Goal: Information Seeking & Learning: Learn about a topic

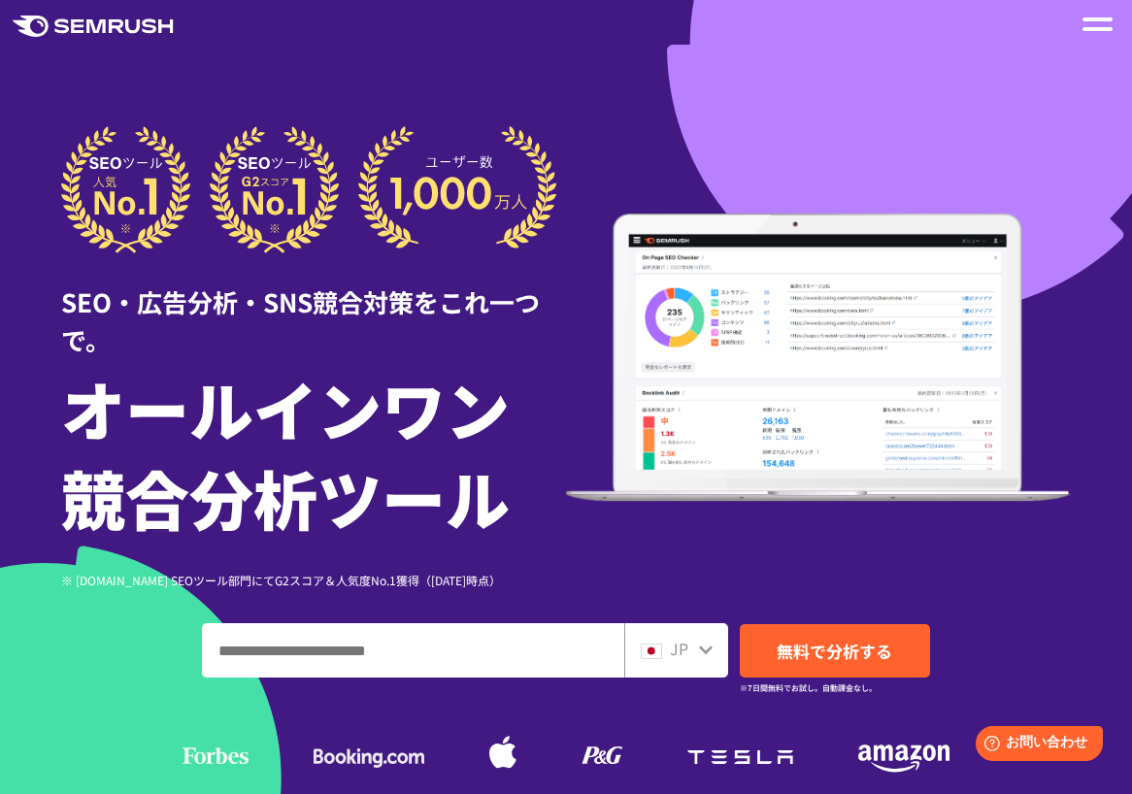
click at [1112, 18] on div at bounding box center [1097, 24] width 40 height 33
click at [1110, 20] on span at bounding box center [1097, 19] width 30 height 4
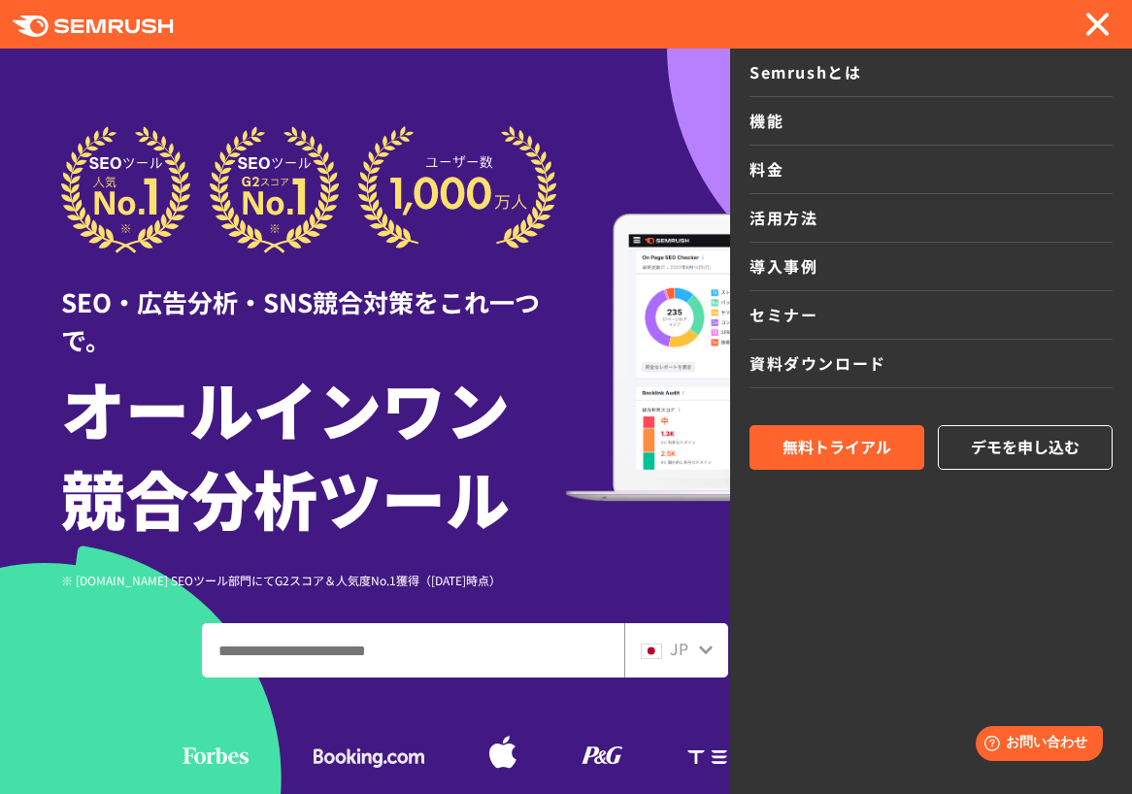
click at [762, 119] on link "機能" at bounding box center [930, 121] width 363 height 49
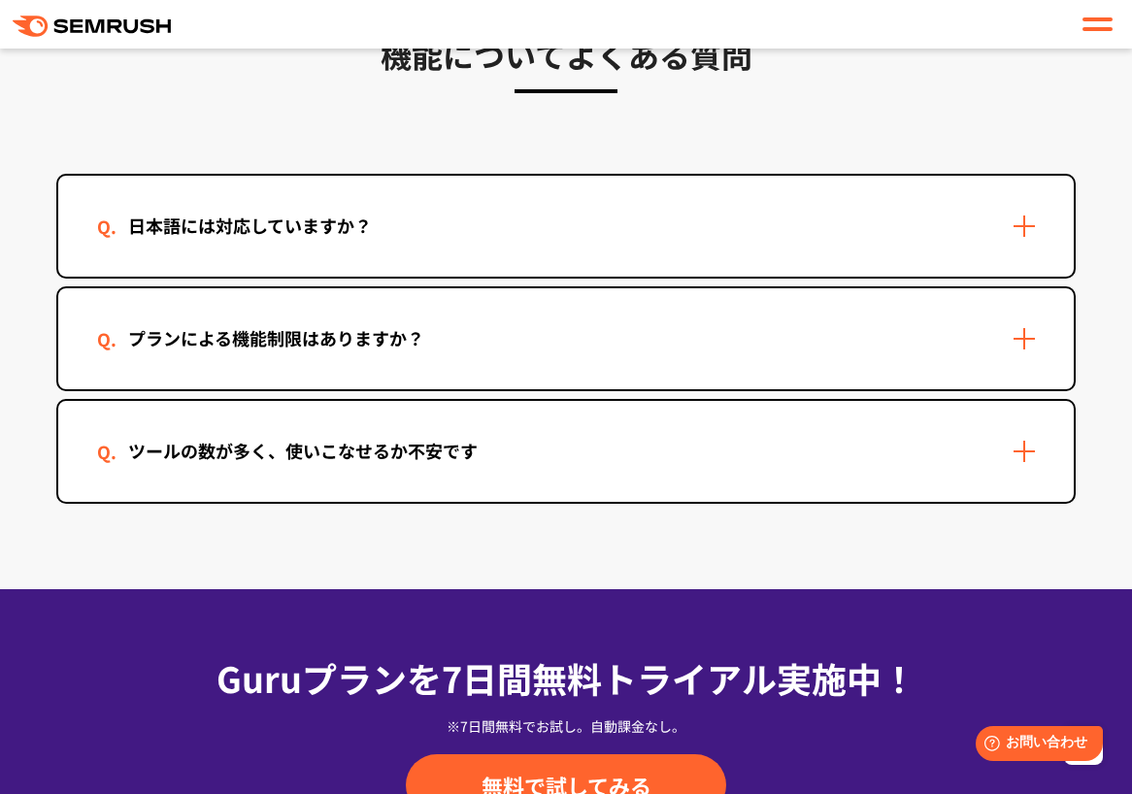
scroll to position [5824, 0]
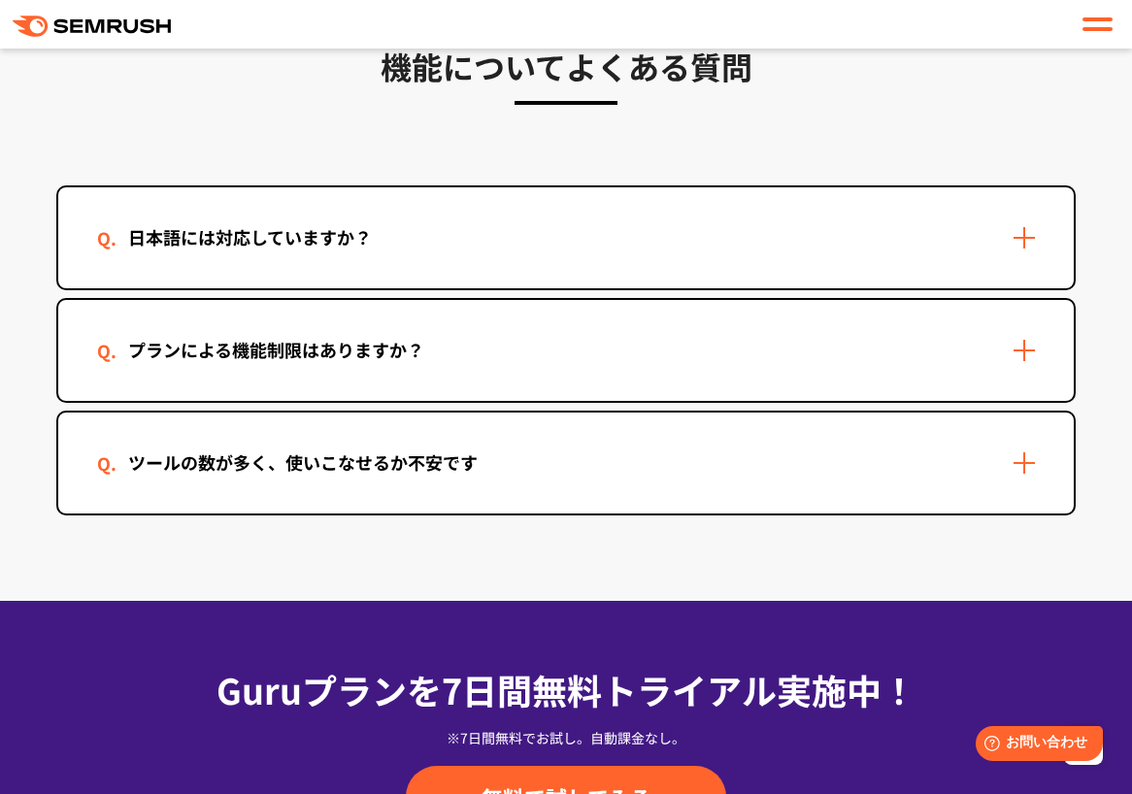
click at [1041, 242] on div "日本語には対応していますか？" at bounding box center [565, 237] width 1015 height 101
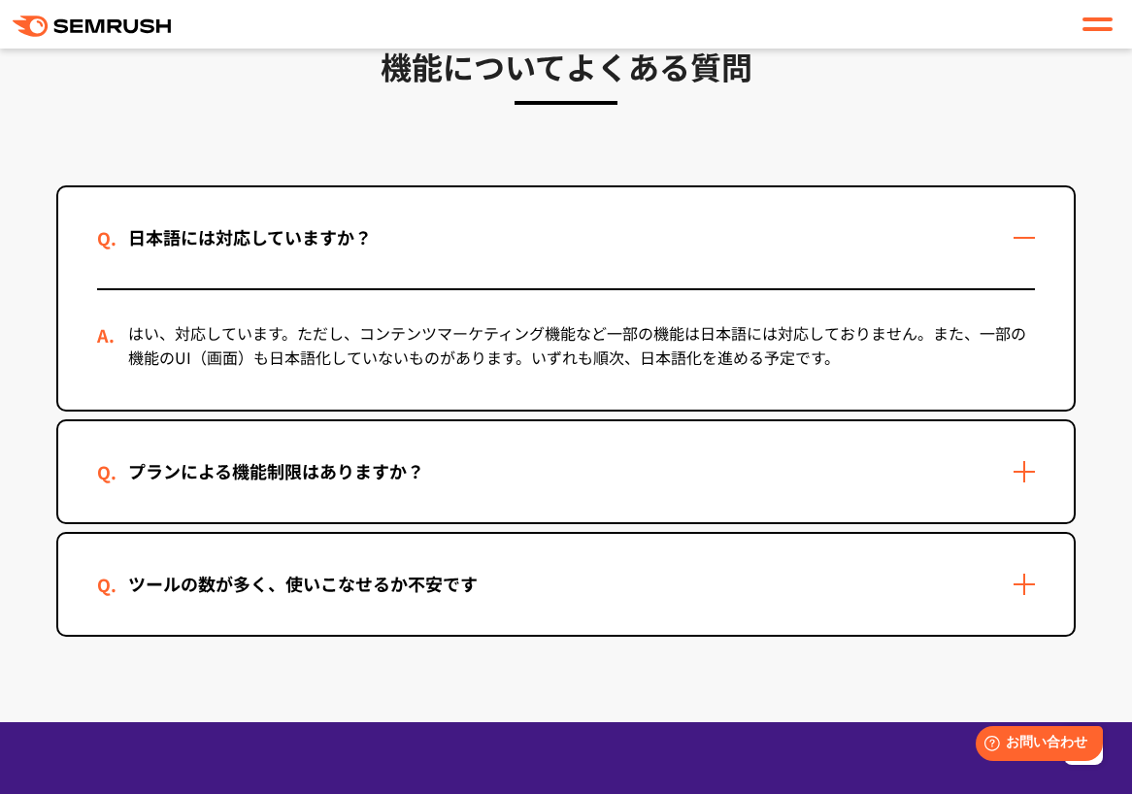
click at [1041, 242] on div "日本語には対応していますか？" at bounding box center [565, 237] width 1015 height 101
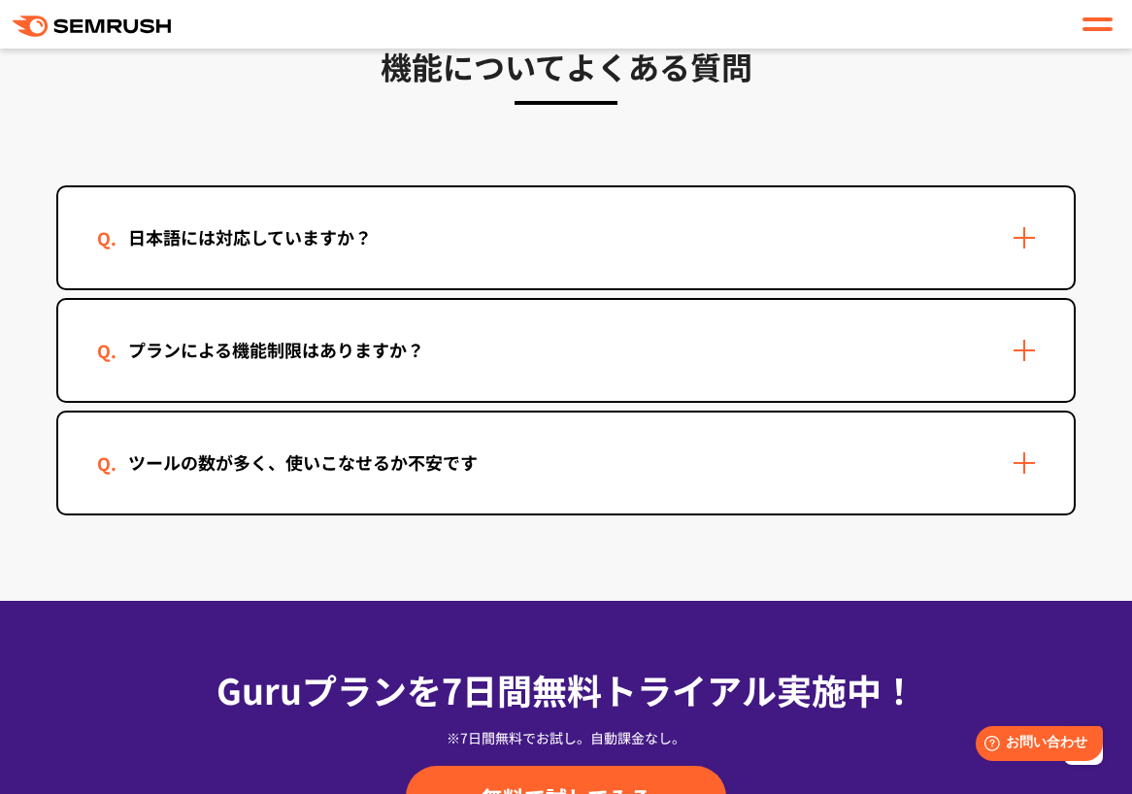
click at [1008, 357] on div "プランによる機能制限はありますか？" at bounding box center [565, 350] width 1015 height 101
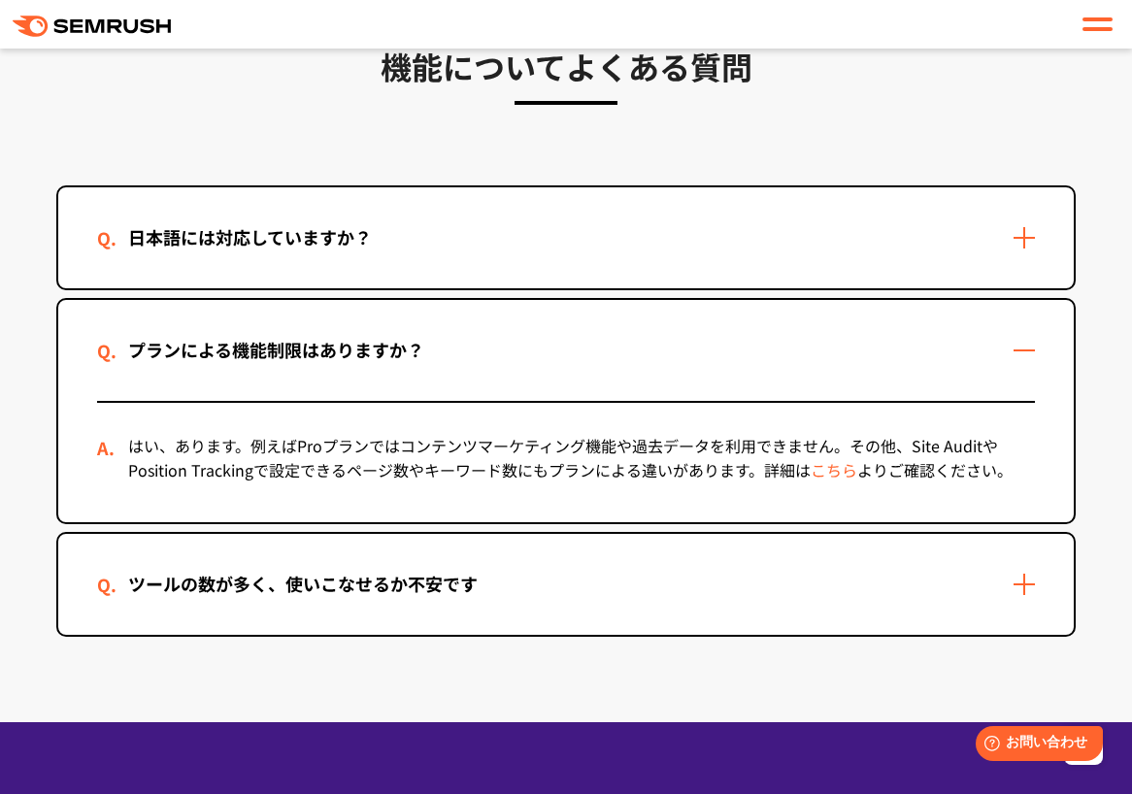
click at [1008, 357] on div "プランによる機能制限はありますか？" at bounding box center [565, 350] width 1015 height 101
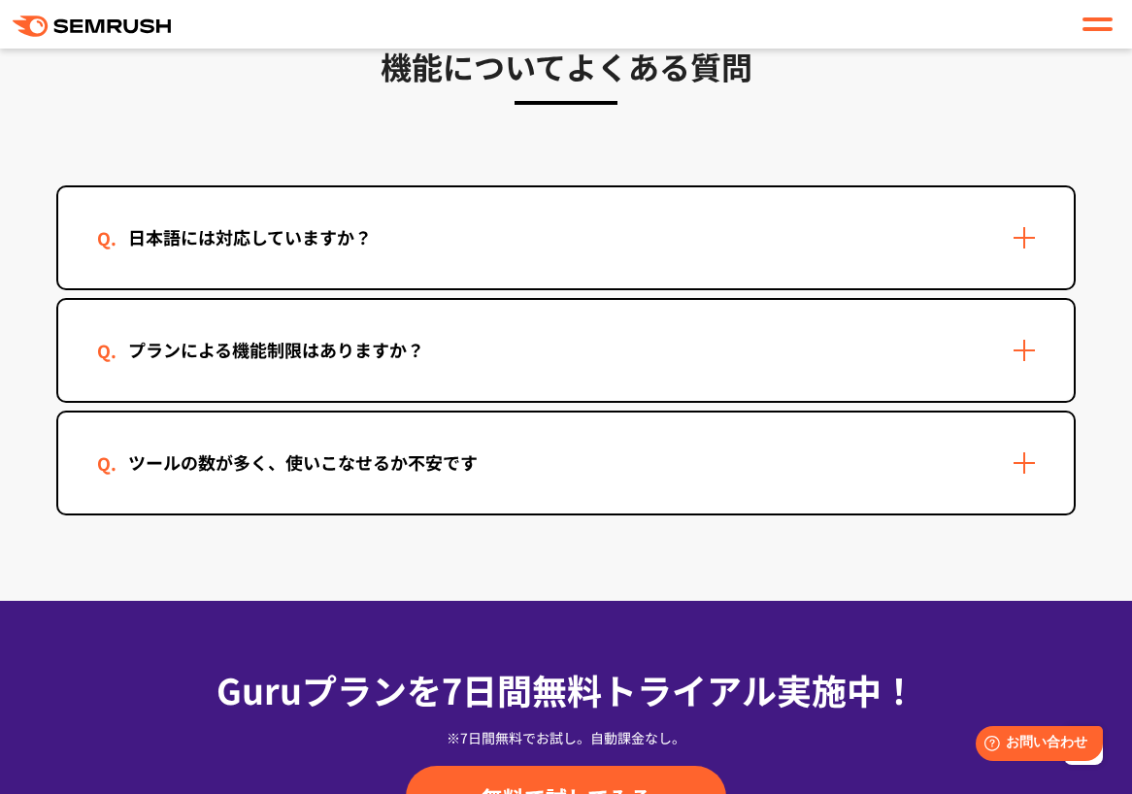
click at [999, 471] on div "ツールの数が多く、使いこなせるか不安です" at bounding box center [565, 463] width 1015 height 101
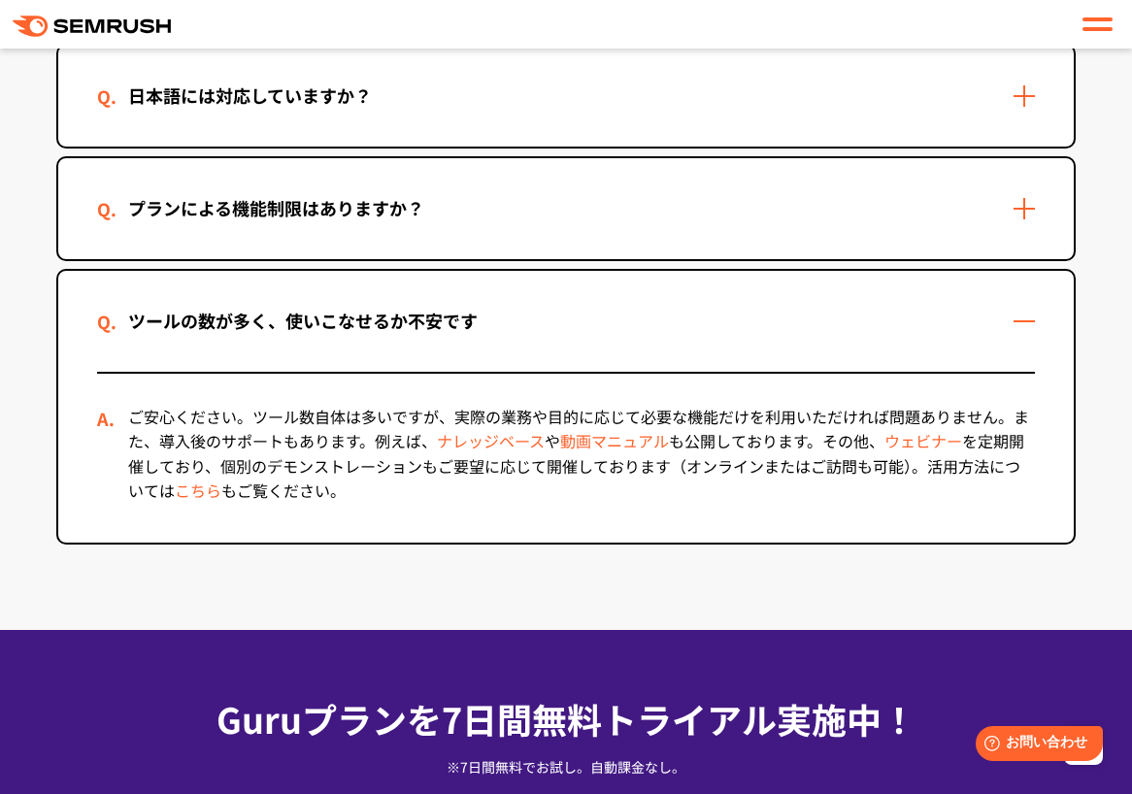
scroll to position [5921, 0]
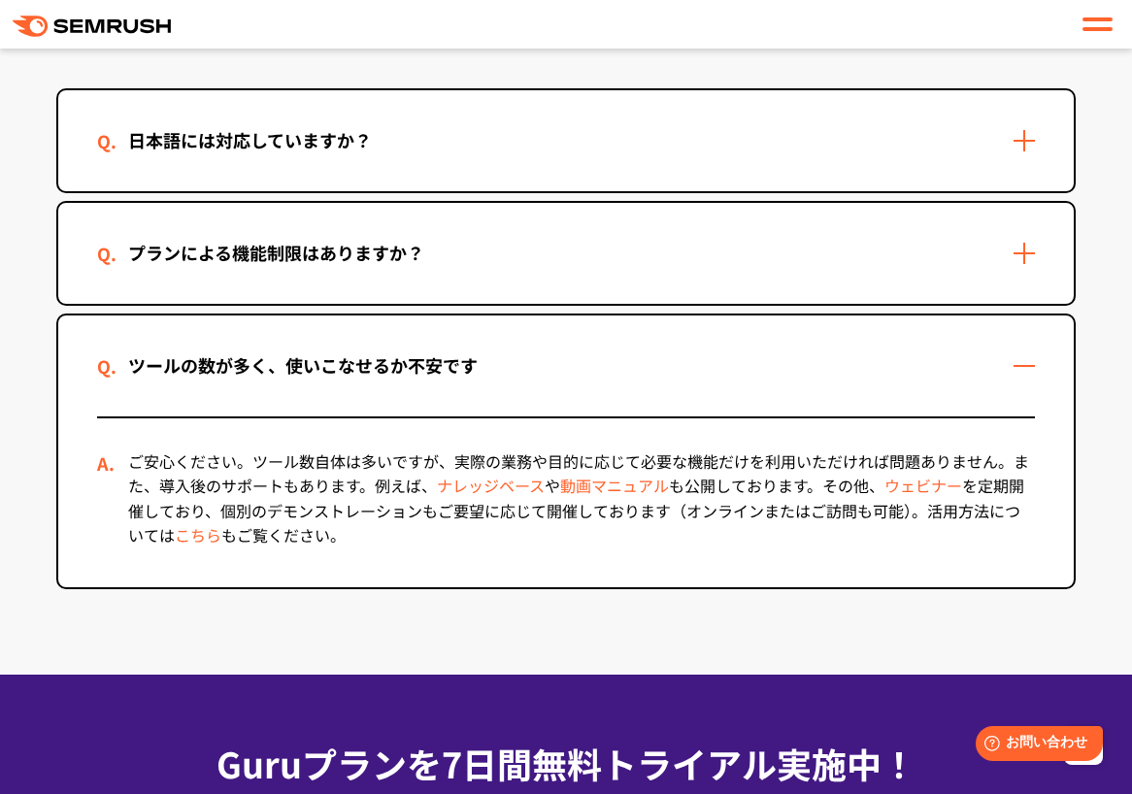
click at [1031, 366] on div "ツールの数が多く、使いこなせるか不安です" at bounding box center [565, 365] width 1015 height 101
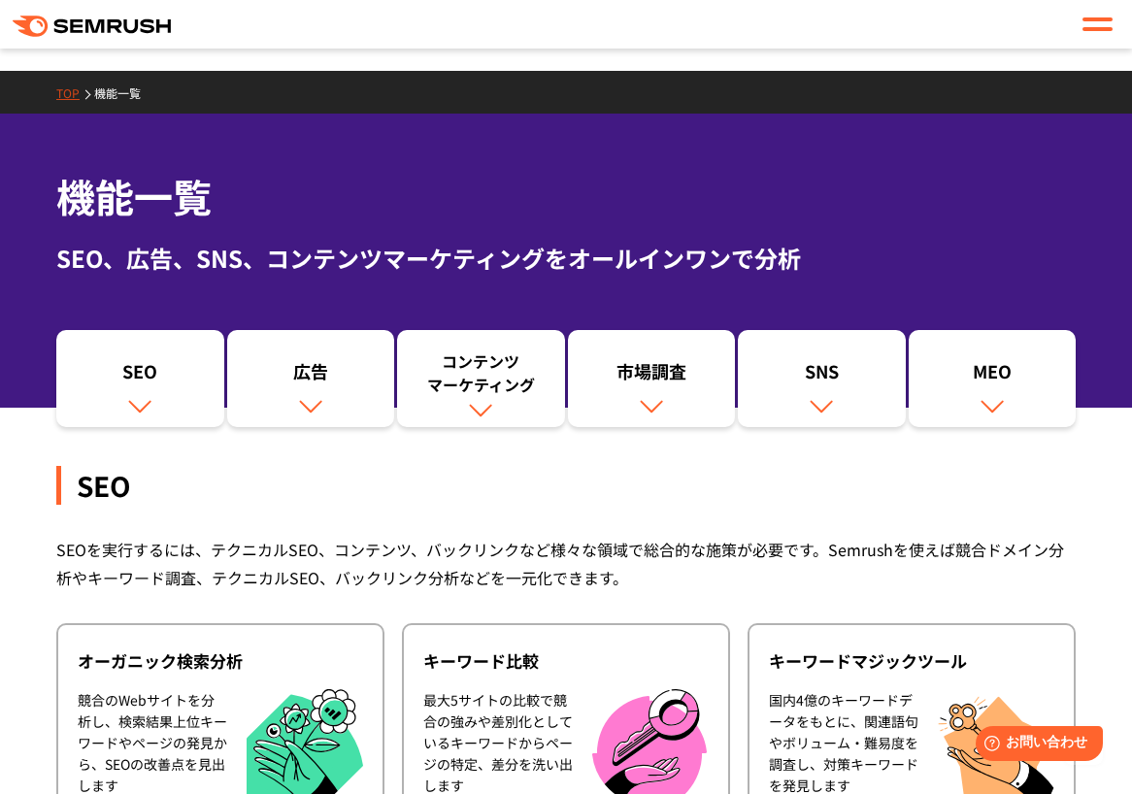
scroll to position [0, 0]
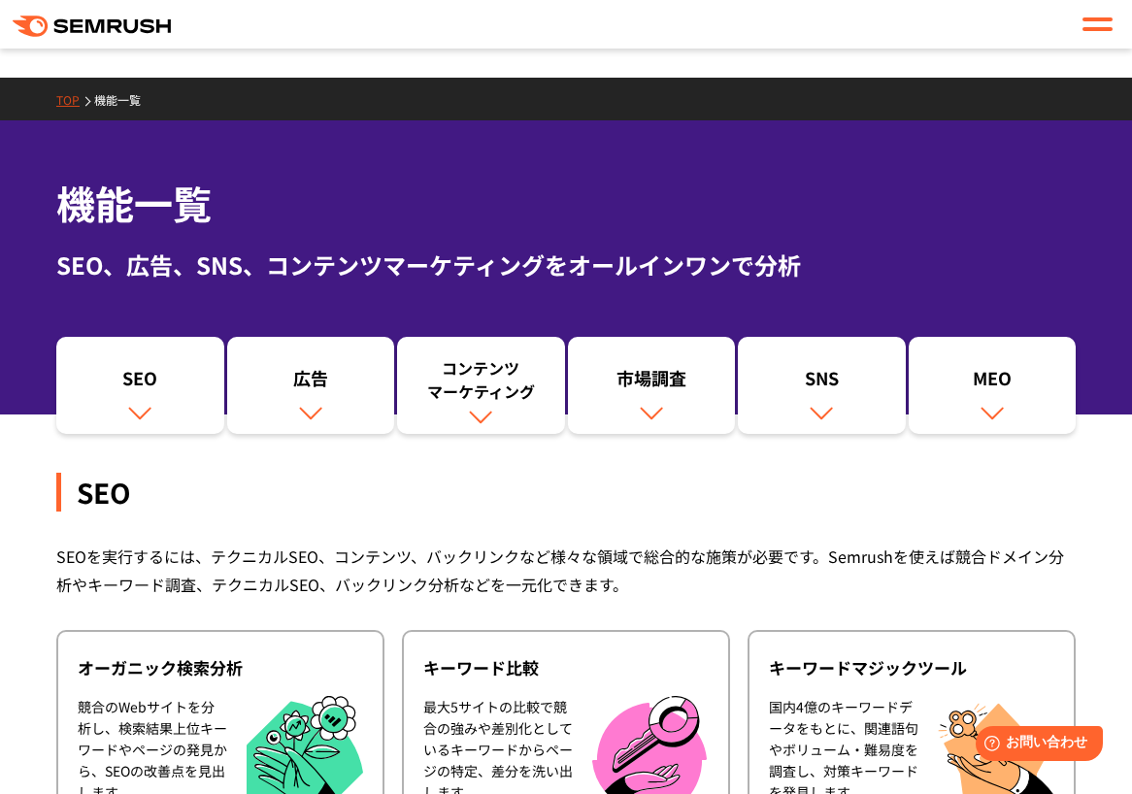
click at [73, 104] on link "TOP" at bounding box center [75, 99] width 38 height 17
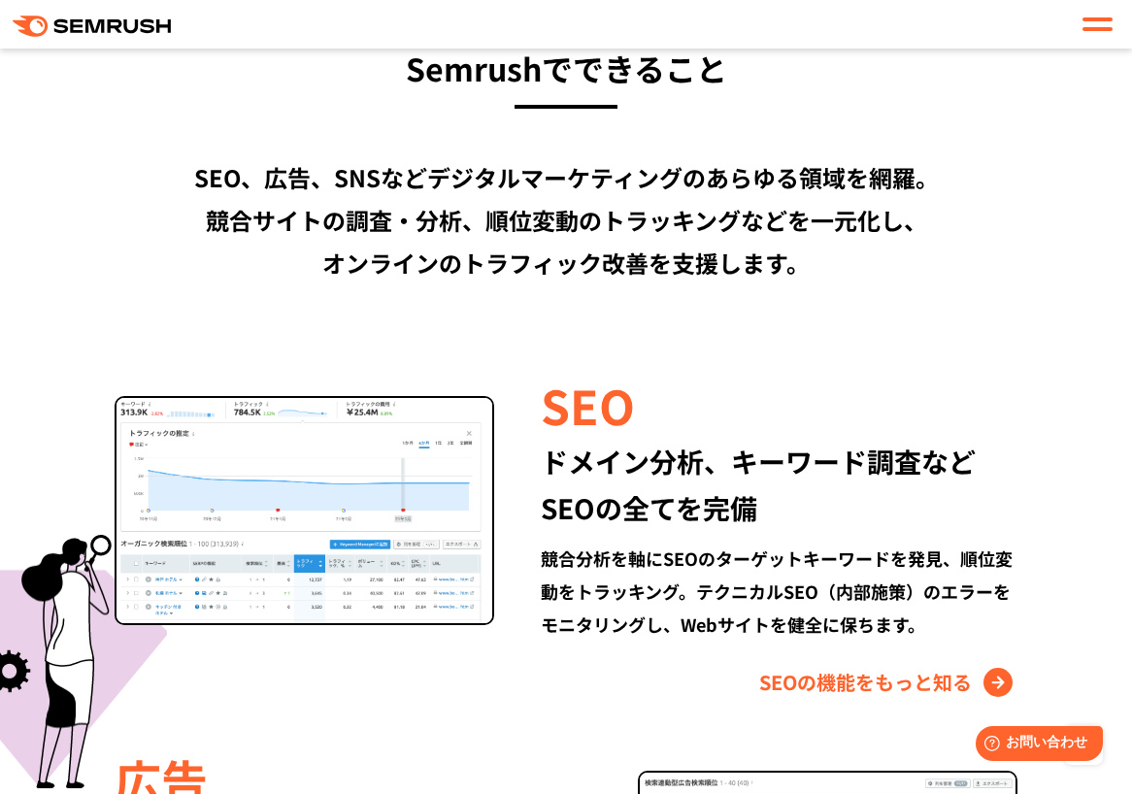
scroll to position [1553, 0]
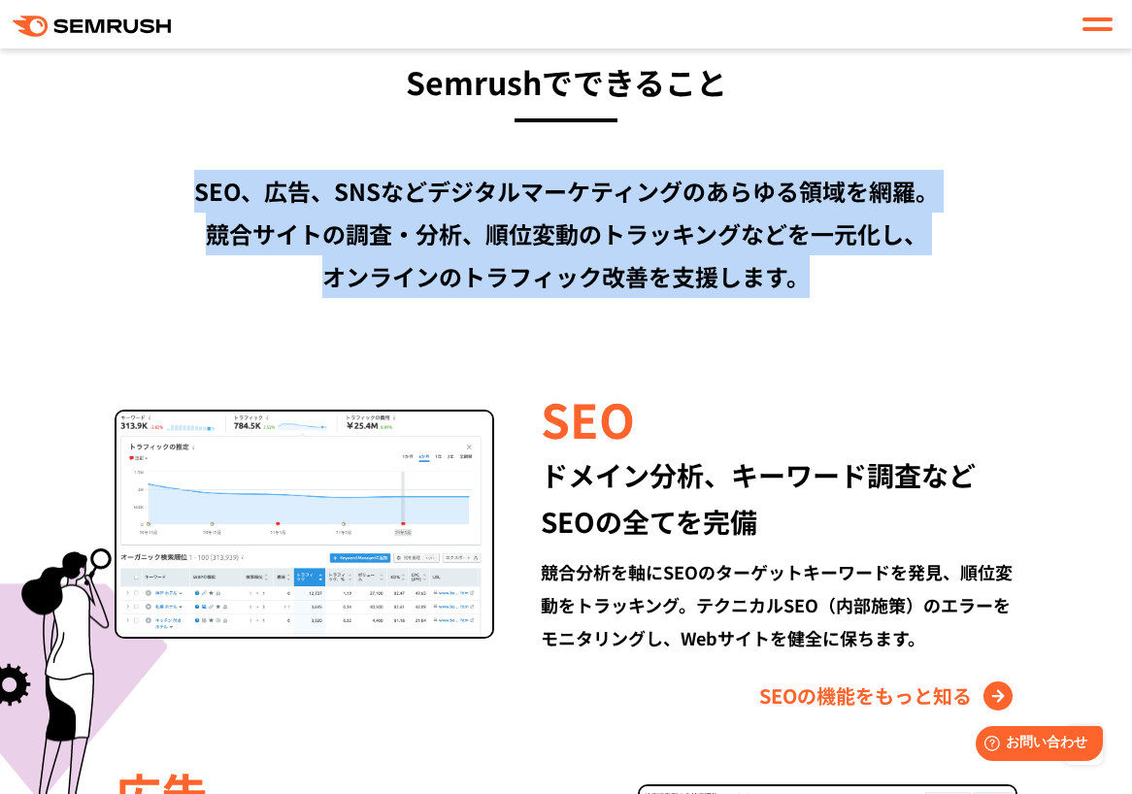
drag, startPoint x: 195, startPoint y: 197, endPoint x: 882, endPoint y: 278, distance: 691.9
click at [882, 278] on div "SEO、広告、SNSなどデジタルマーケティングのあらゆる領域を網羅。 競合サイトの調査・分析、順位変動のトラッキングなどを一元化し、 オンラインのトラフィック…" at bounding box center [565, 234] width 1009 height 128
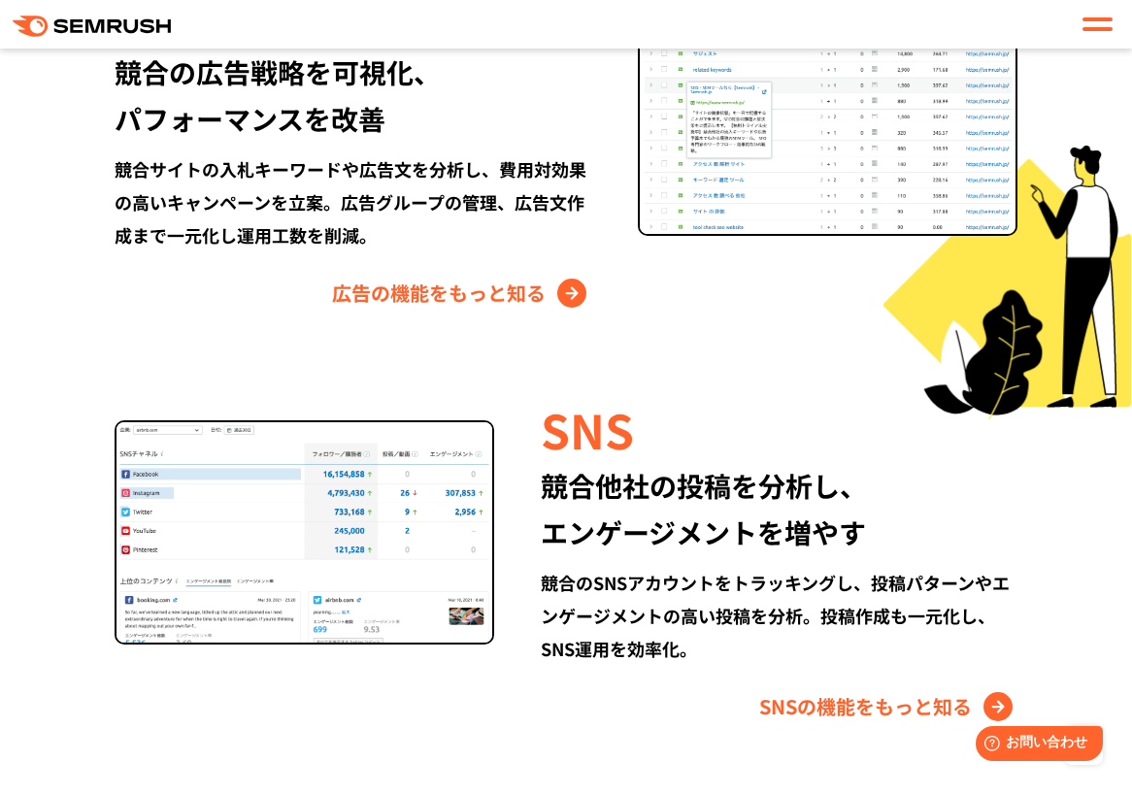
scroll to position [2329, 0]
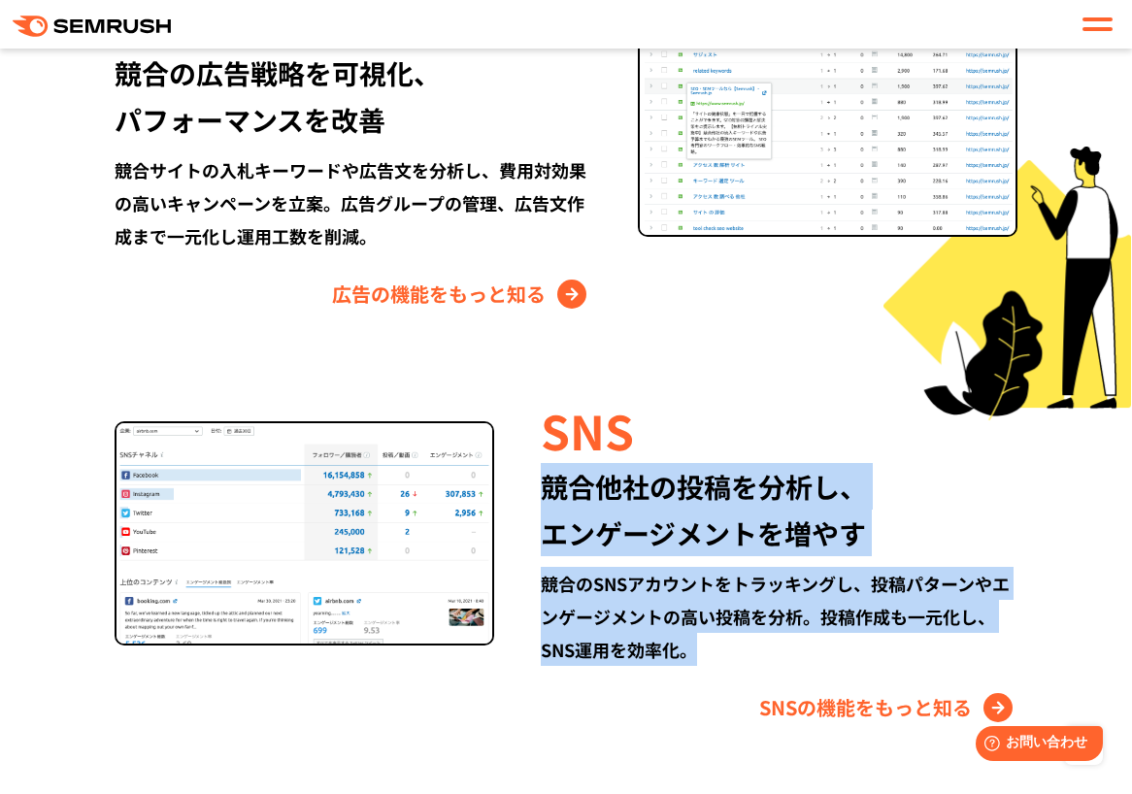
drag, startPoint x: 549, startPoint y: 485, endPoint x: 723, endPoint y: 664, distance: 249.2
click at [723, 667] on div "SNS 競合他社の投稿を分析し、 エンゲージメントを増やす 競合のSNSアカウントをトラッキングし、投稿パターンやエンゲージメントの高い投稿を分析。投稿作成も…" at bounding box center [755, 560] width 523 height 326
click at [722, 659] on div "競合のSNSアカウントをトラッキングし、投稿パターンやエンゲージメントの高い投稿を分析。投稿作成も一元化し、SNS運用を効率化。" at bounding box center [779, 616] width 477 height 99
click at [717, 647] on div "競合のSNSアカウントをトラッキングし、投稿パターンやエンゲージメントの高い投稿を分析。投稿作成も一元化し、SNS運用を効率化。" at bounding box center [779, 616] width 477 height 99
click at [746, 613] on div "競合のSNSアカウントをトラッキングし、投稿パターンやエンゲージメントの高い投稿を分析。投稿作成も一元化し、SNS運用を効率化。" at bounding box center [779, 616] width 477 height 99
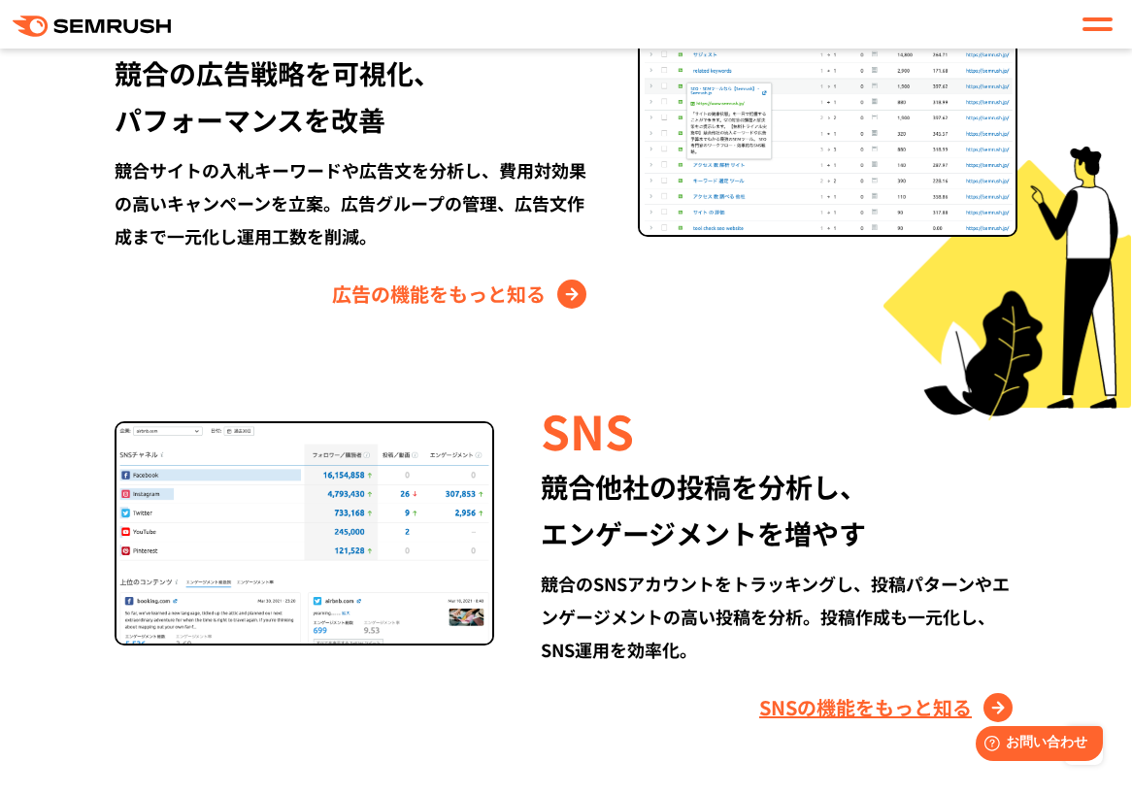
click at [798, 703] on link "SNSの機能をもっと知る" at bounding box center [888, 707] width 258 height 31
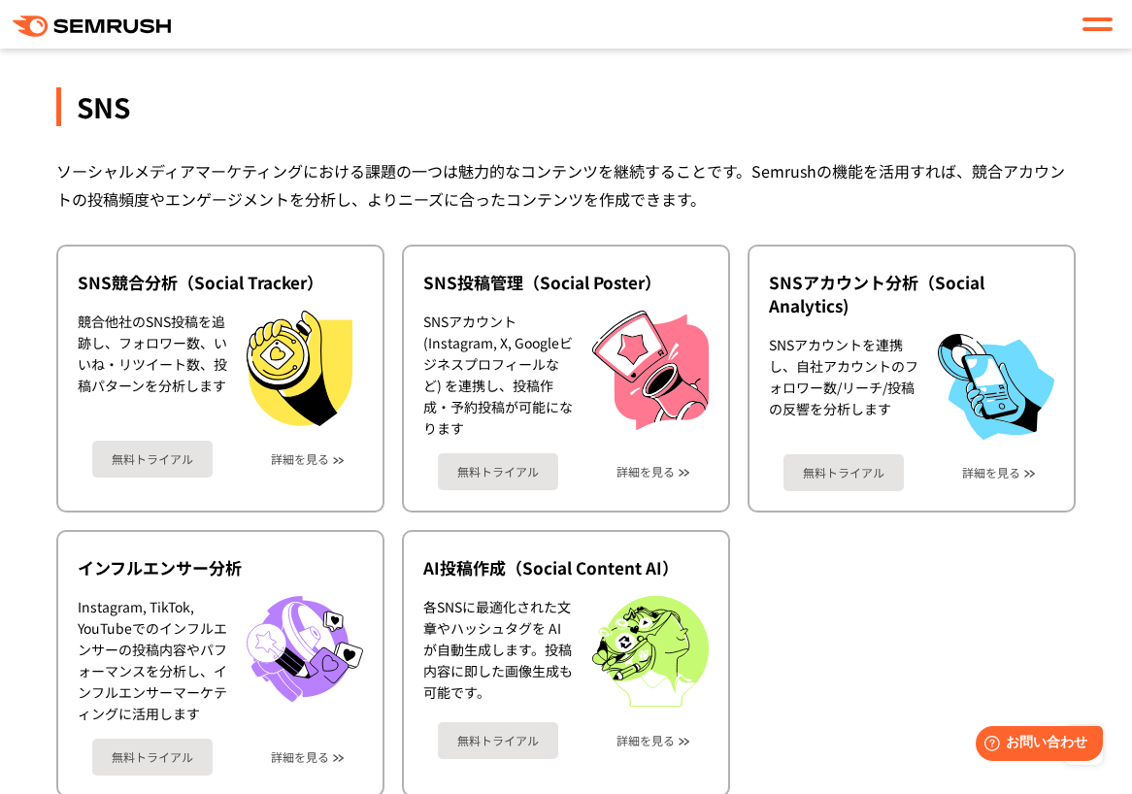
click at [539, 158] on div "ソーシャルメディアマーケティングにおける課題の一つは魅力的なコンテンツを継続することです。Semrushの機能を活用すれば、競合アカウントの投稿頻度やエンゲー…" at bounding box center [565, 185] width 1019 height 56
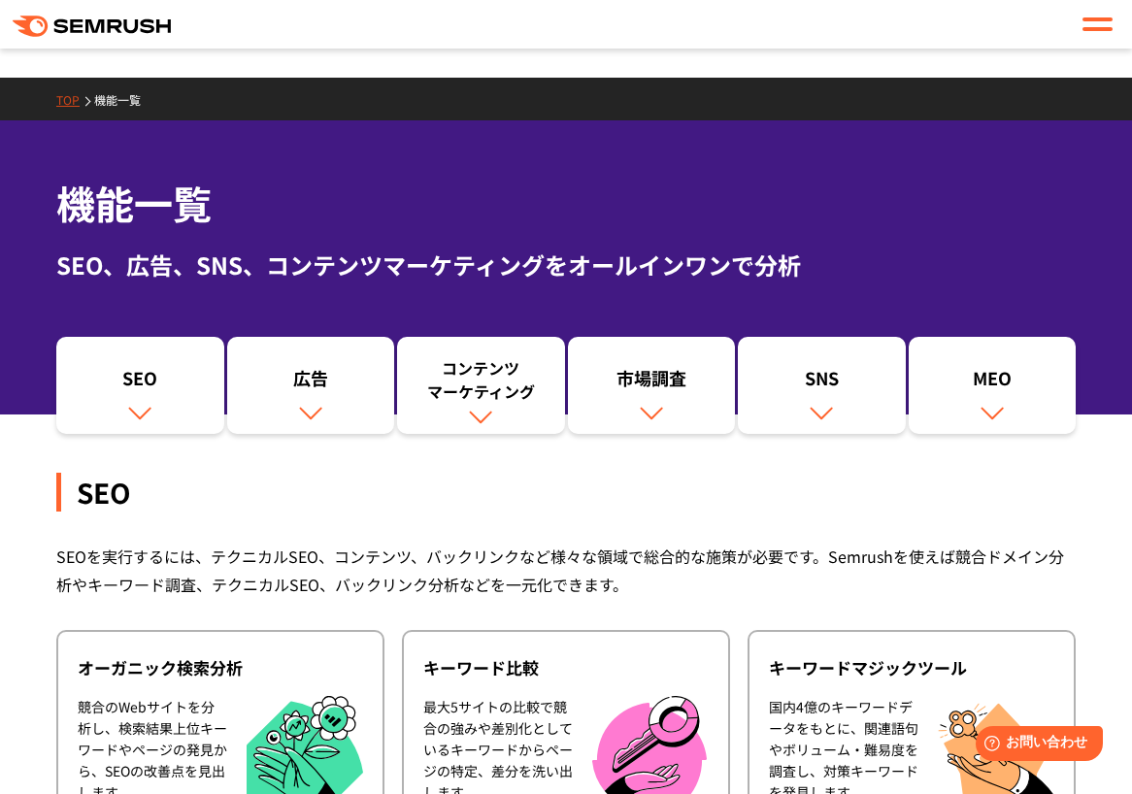
click at [73, 92] on link "TOP" at bounding box center [75, 99] width 38 height 17
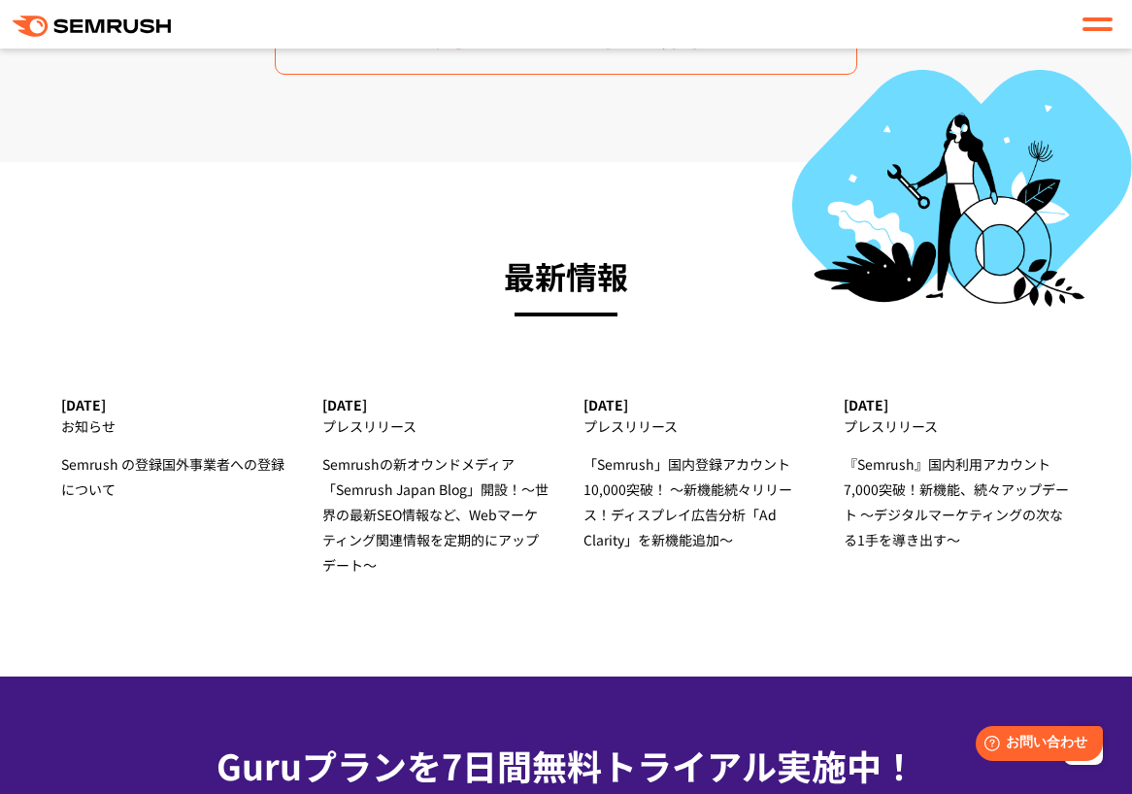
scroll to position [6697, 0]
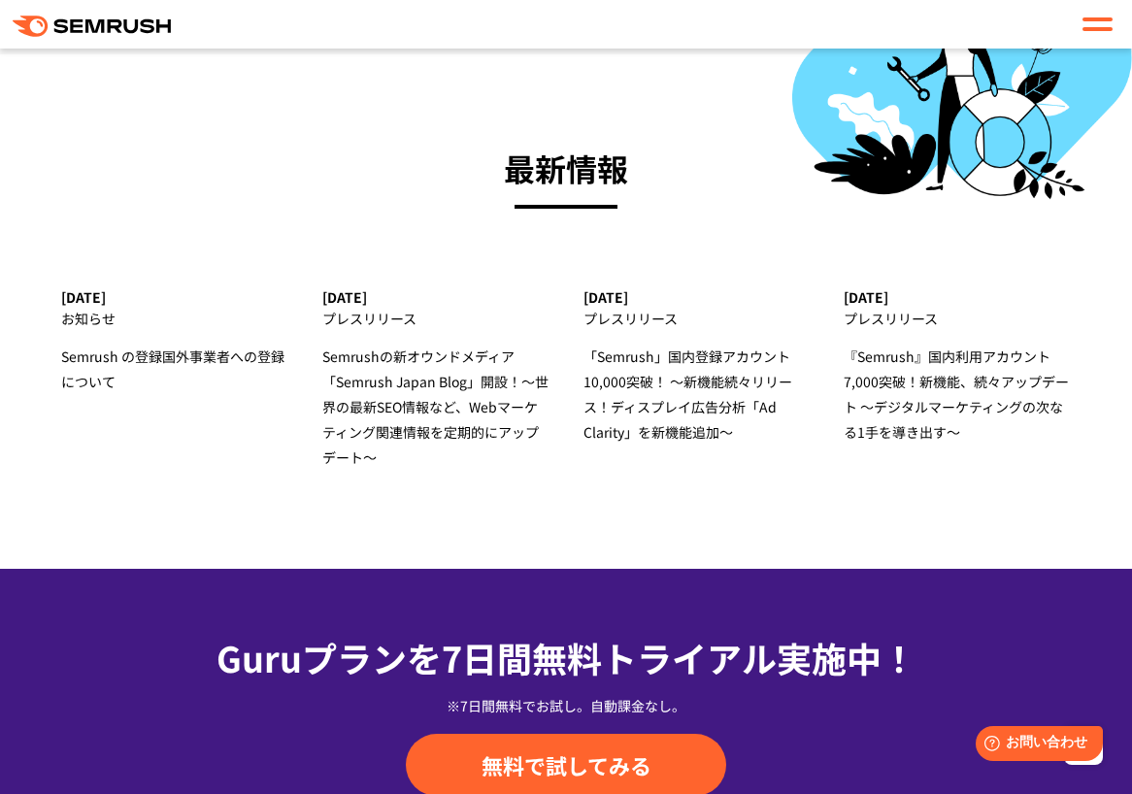
click at [299, 17] on div ".cls-1 {fill: #fff;} .cls {fill: #FF642D;}" at bounding box center [566, 24] width 1132 height 33
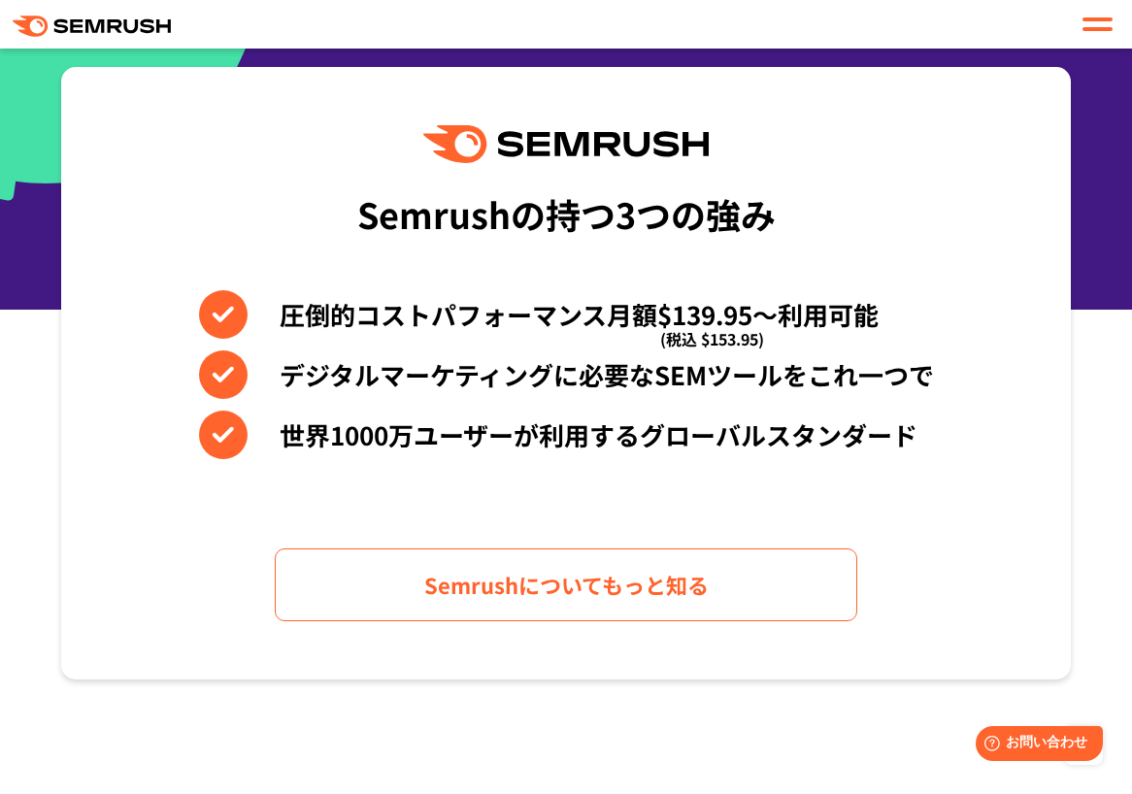
scroll to position [0, 0]
